Goal: Transaction & Acquisition: Purchase product/service

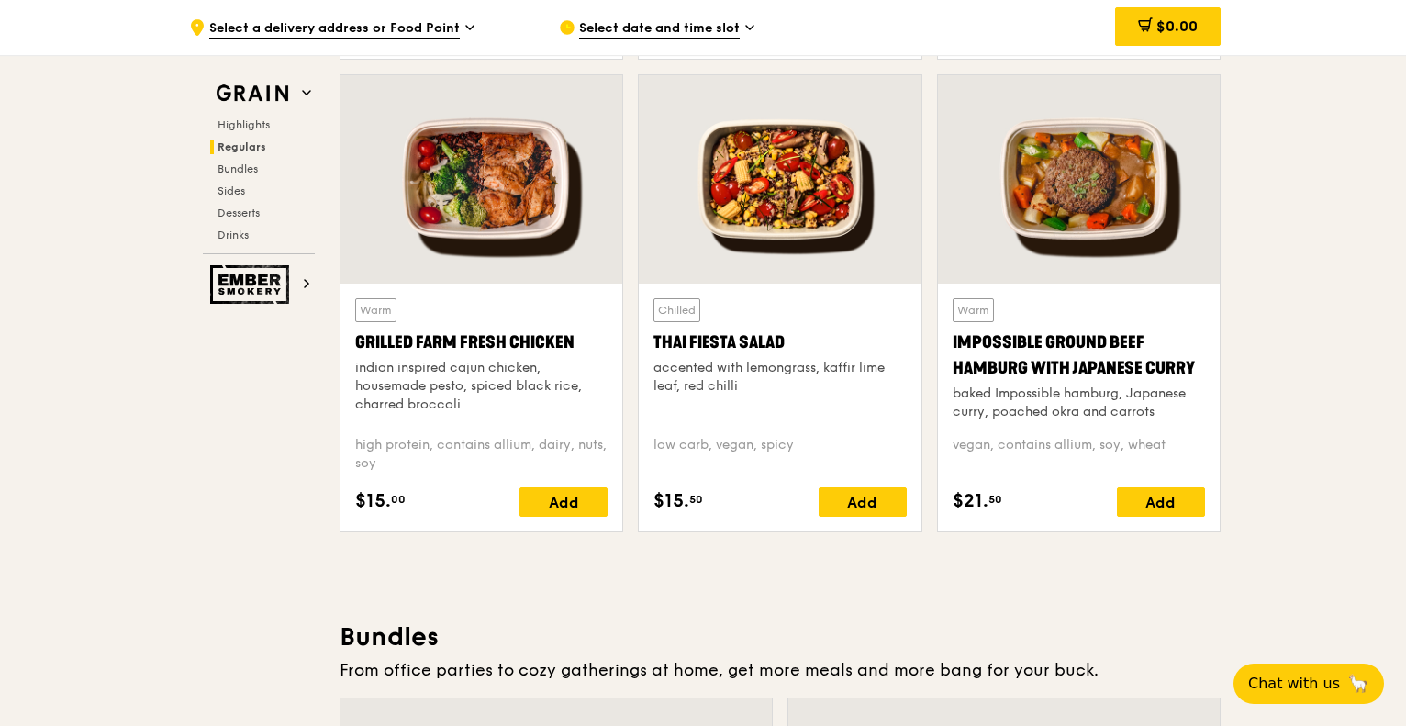
scroll to position [1919, 0]
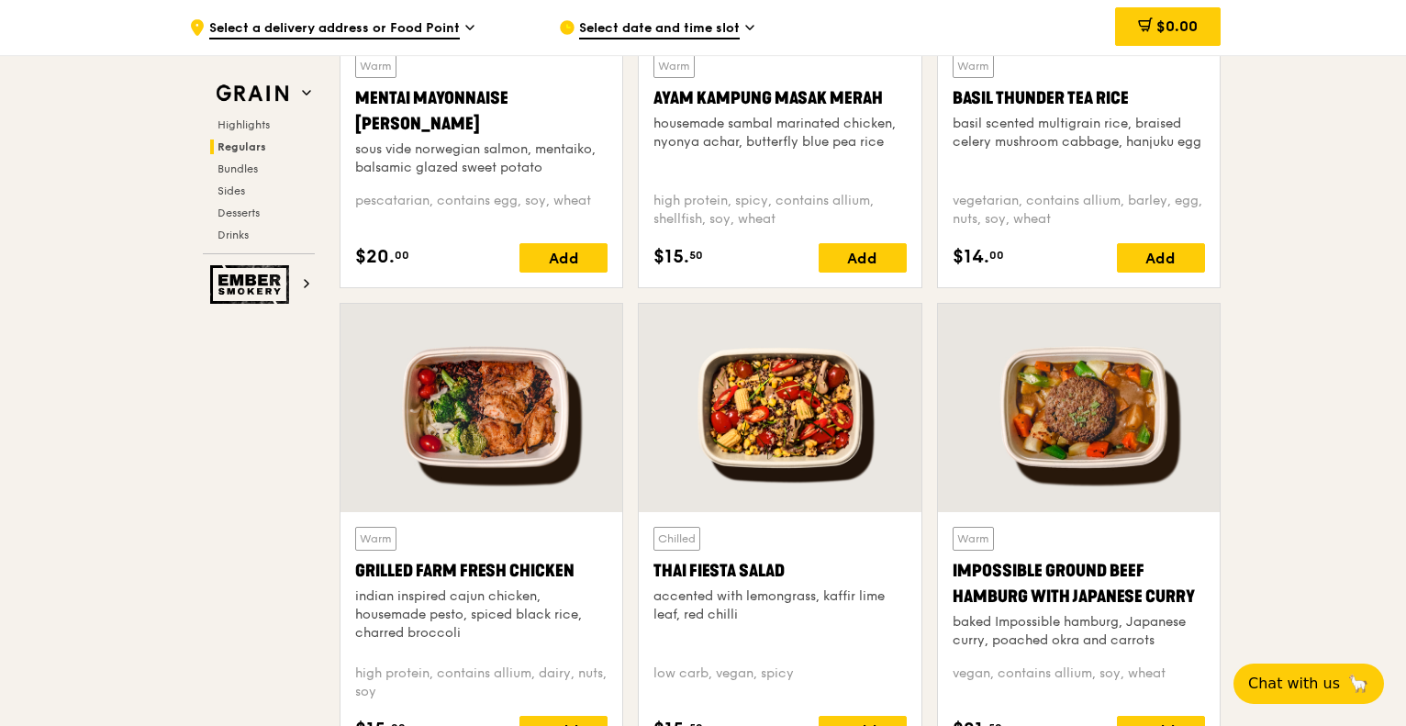
click at [708, 20] on span "Select date and time slot" at bounding box center [659, 29] width 161 height 20
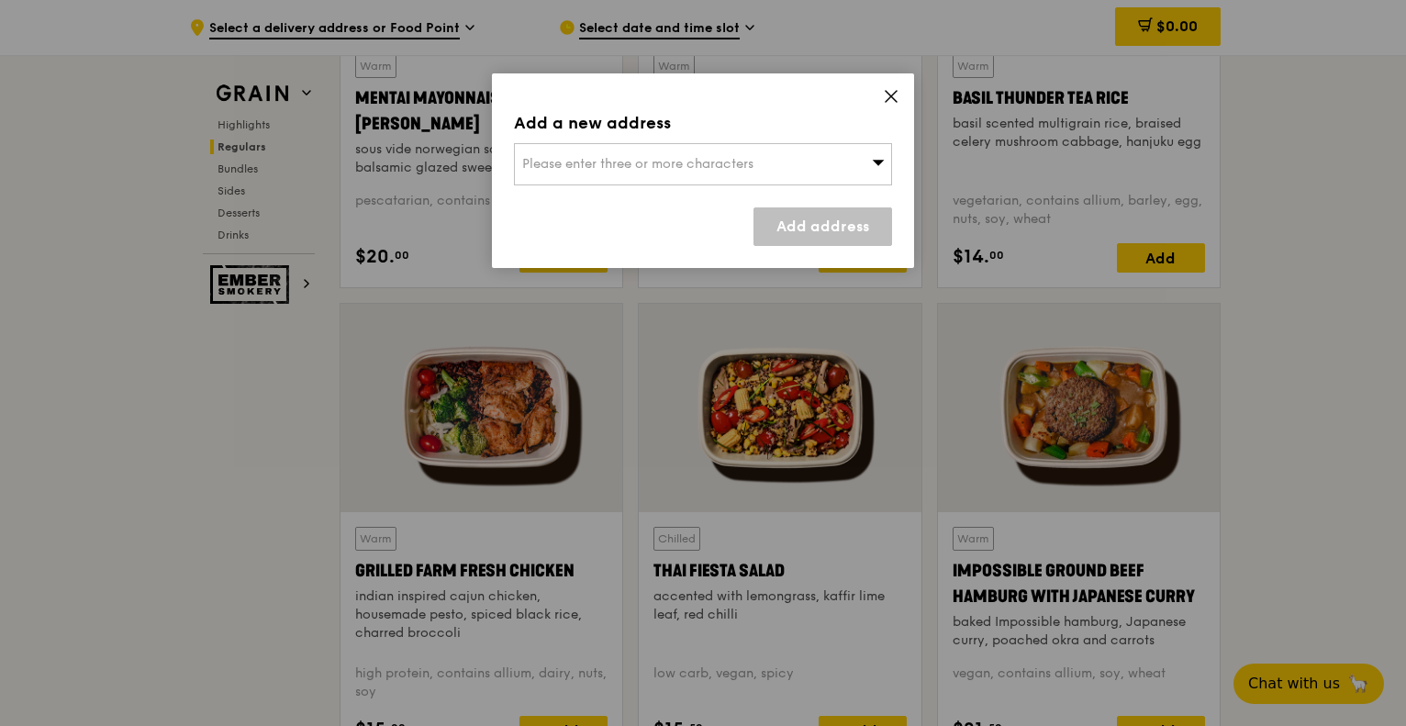
click at [701, 175] on div "Please enter three or more characters" at bounding box center [703, 164] width 378 height 42
click at [686, 173] on input "search" at bounding box center [703, 164] width 376 height 40
type input "118261"
type input "[PERSON_NAME][EMAIL_ADDRESS][PERSON_NAME][DOMAIN_NAME]"
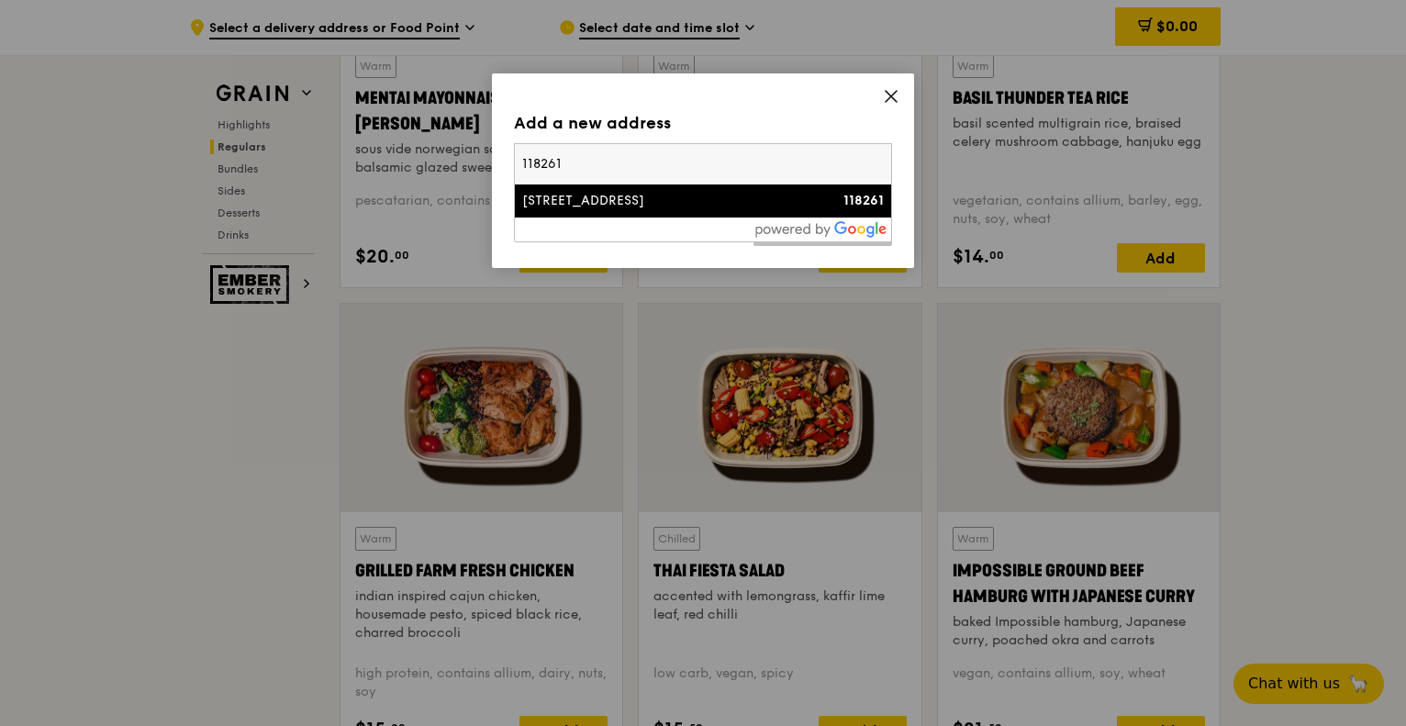
click at [716, 190] on li "[STREET_ADDRESS] 118261" at bounding box center [703, 200] width 376 height 33
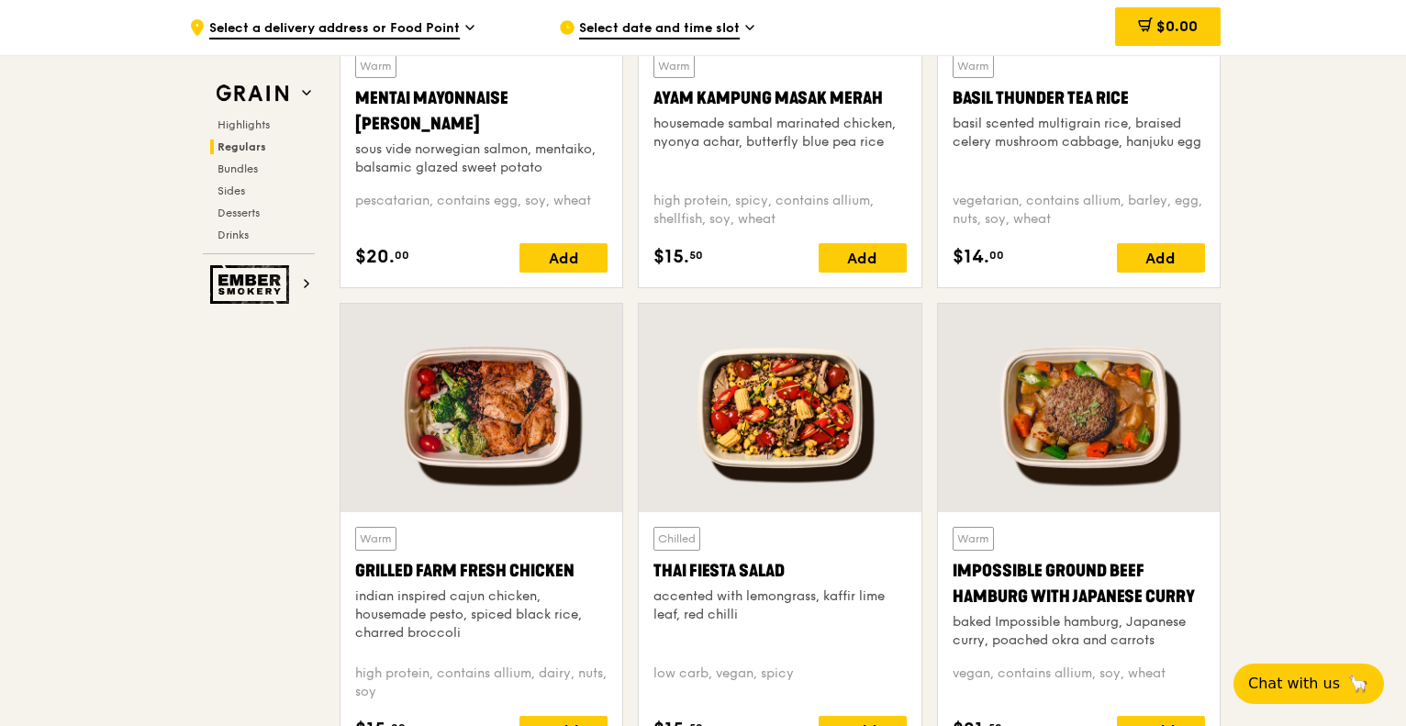
click at [687, 32] on span "Select date and time slot" at bounding box center [659, 29] width 161 height 20
click at [442, 23] on span "Select a delivery address or Food Point" at bounding box center [334, 29] width 251 height 20
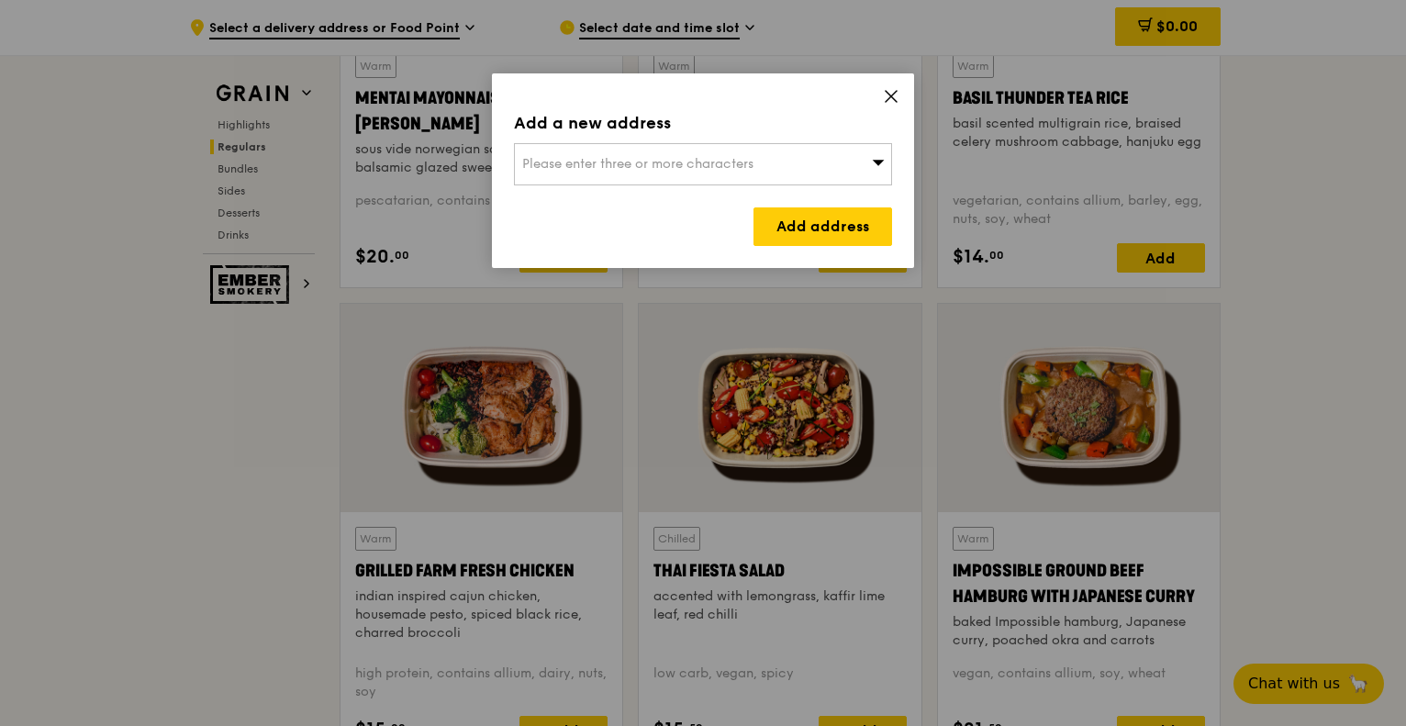
click at [665, 156] on span "Please enter three or more characters" at bounding box center [637, 164] width 231 height 16
click at [688, 196] on li "Please enter 3 or more characters" at bounding box center [703, 200] width 376 height 33
click at [719, 157] on input "search" at bounding box center [703, 164] width 376 height 40
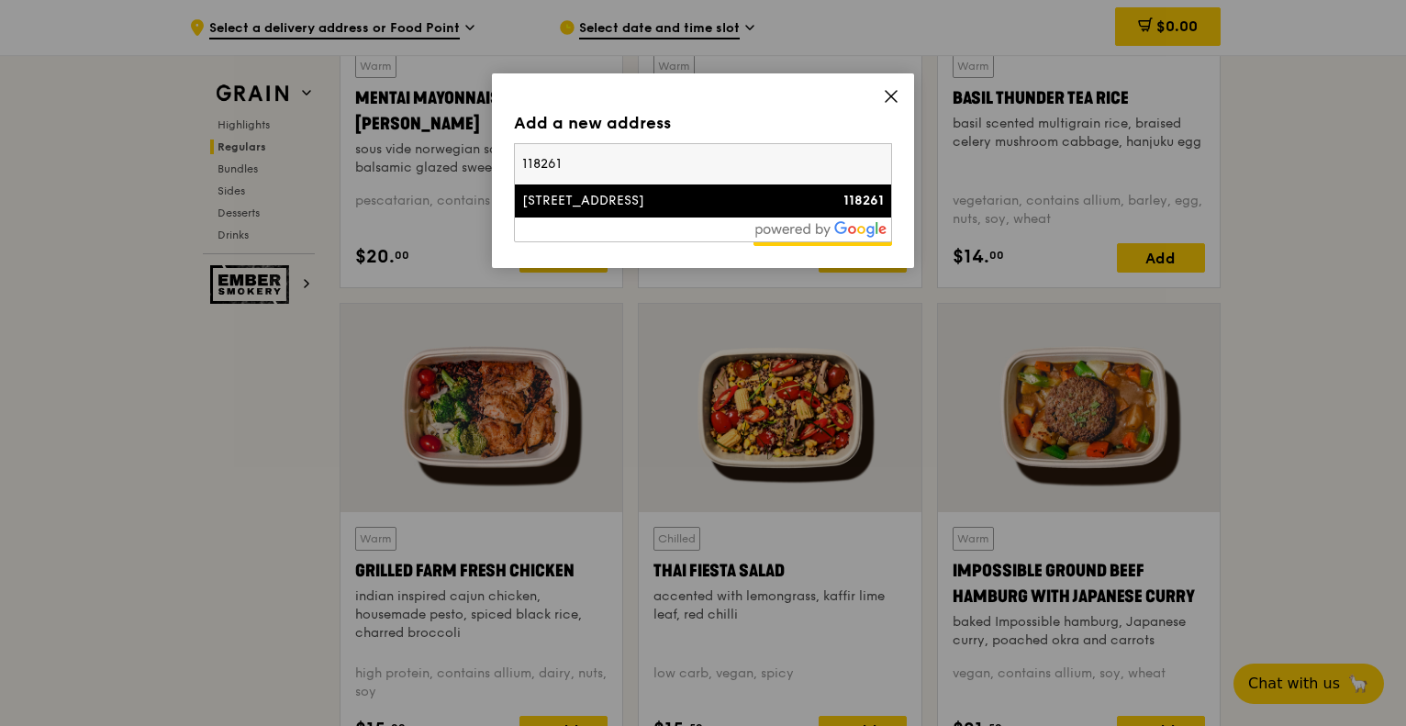
type input "118261"
click at [708, 203] on div "[STREET_ADDRESS]" at bounding box center [658, 201] width 272 height 18
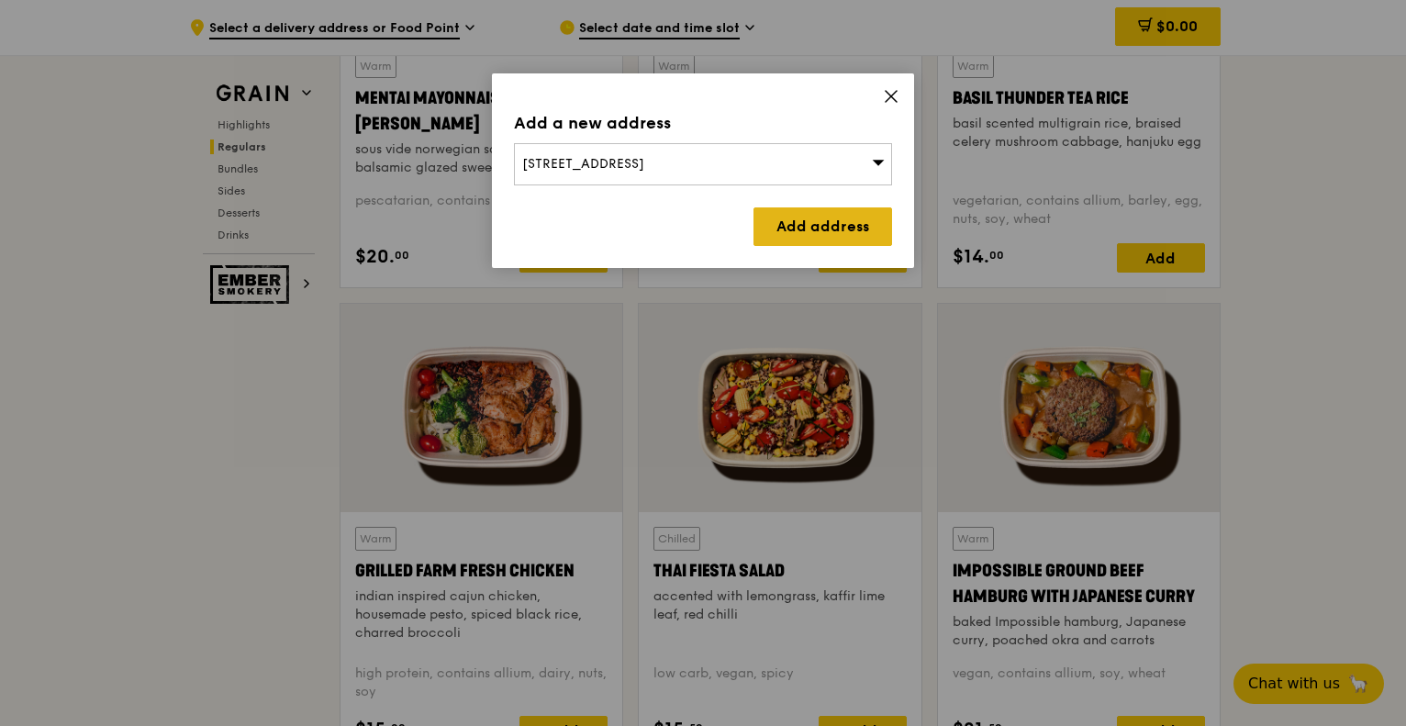
click at [789, 217] on link "Add address" at bounding box center [822, 226] width 139 height 39
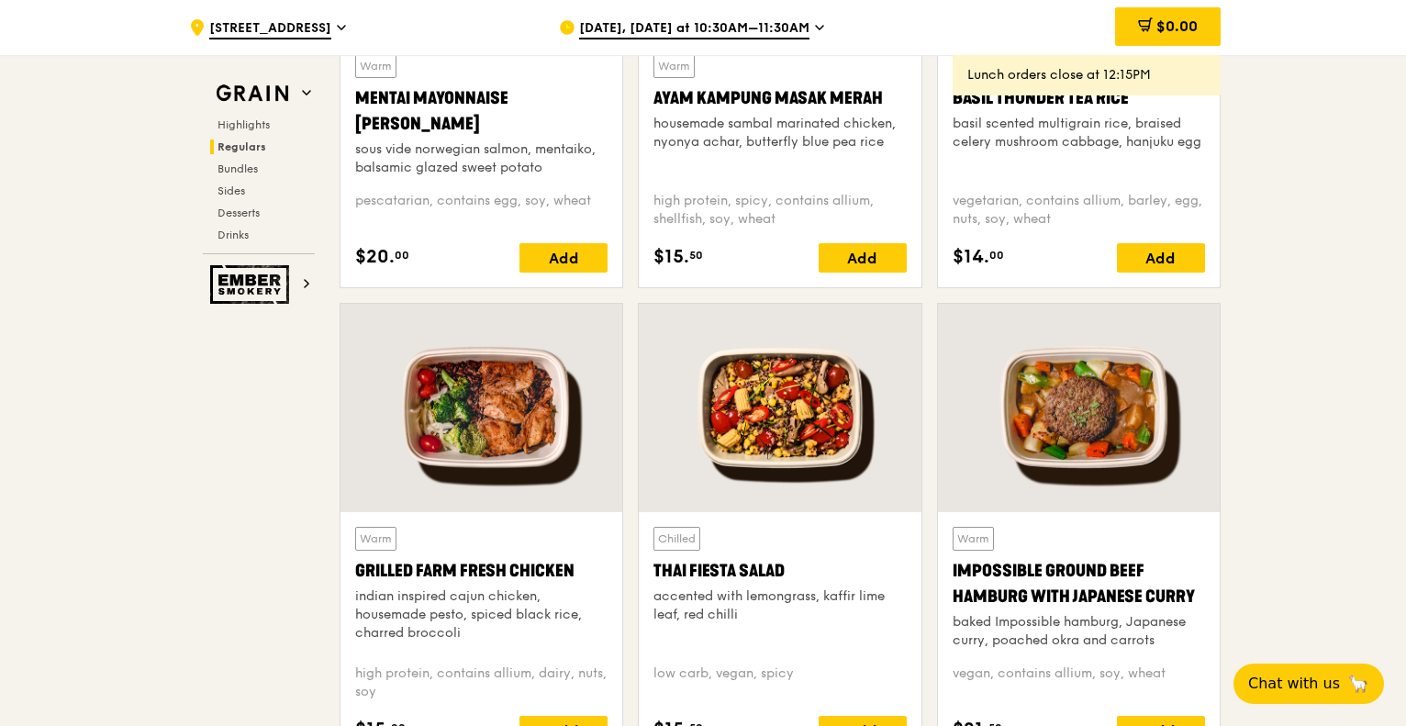
click at [797, 25] on span "[DATE], [DATE] at 10:30AM–11:30AM" at bounding box center [694, 29] width 230 height 20
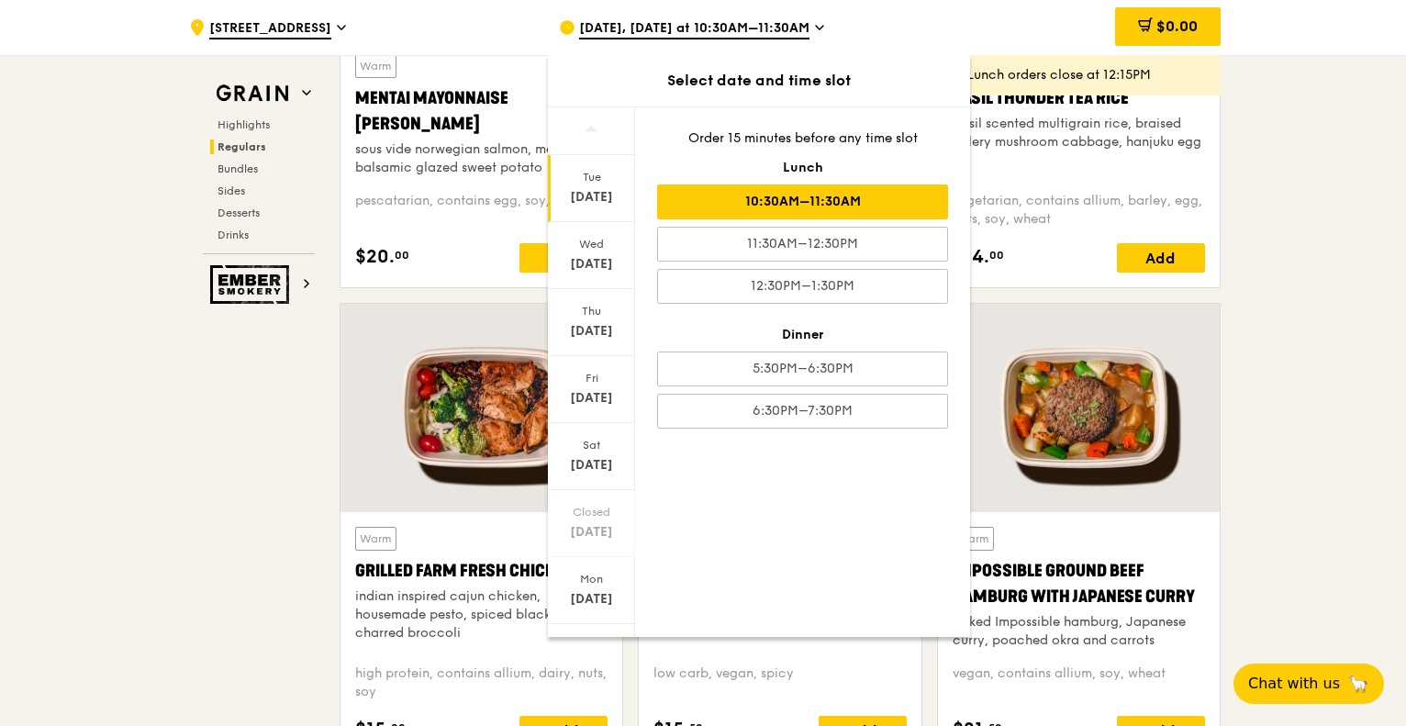
click at [891, 194] on div "10:30AM–11:30AM" at bounding box center [802, 201] width 291 height 35
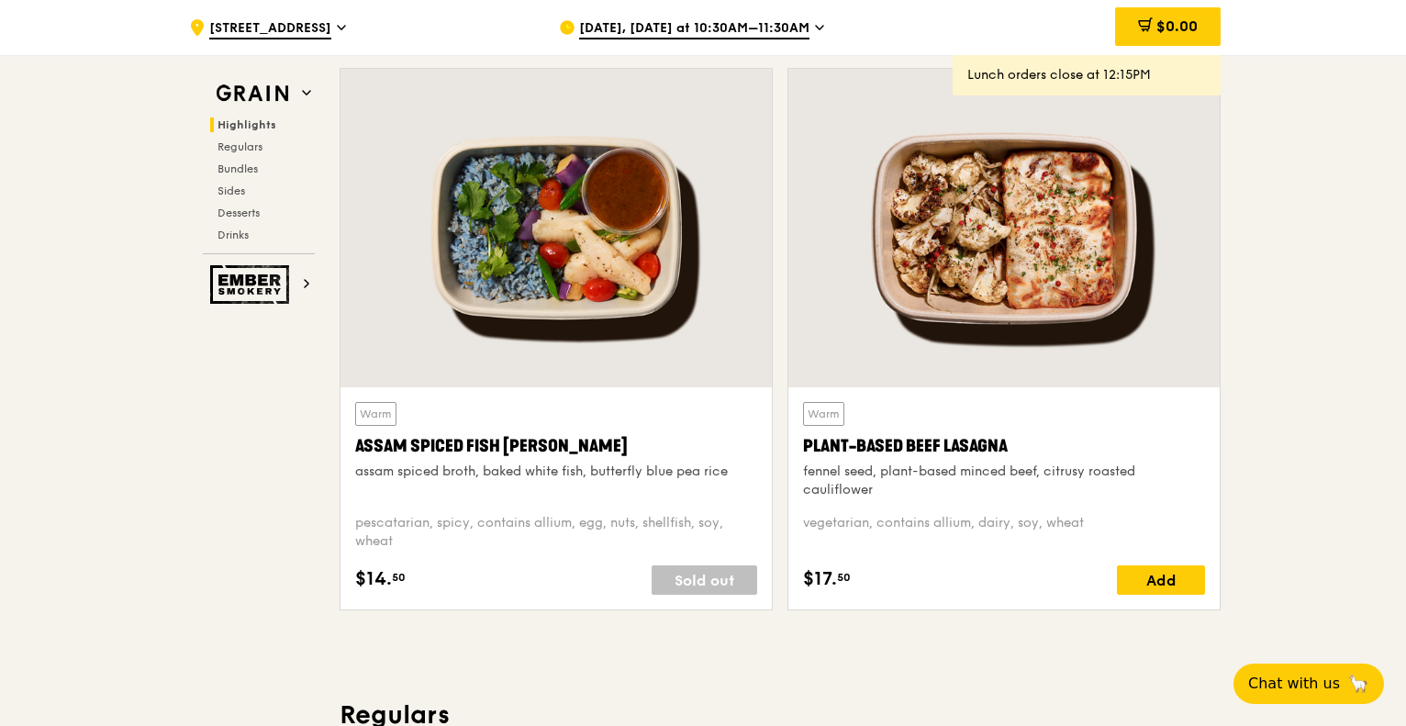
scroll to position [634, 0]
